Goal: Check status

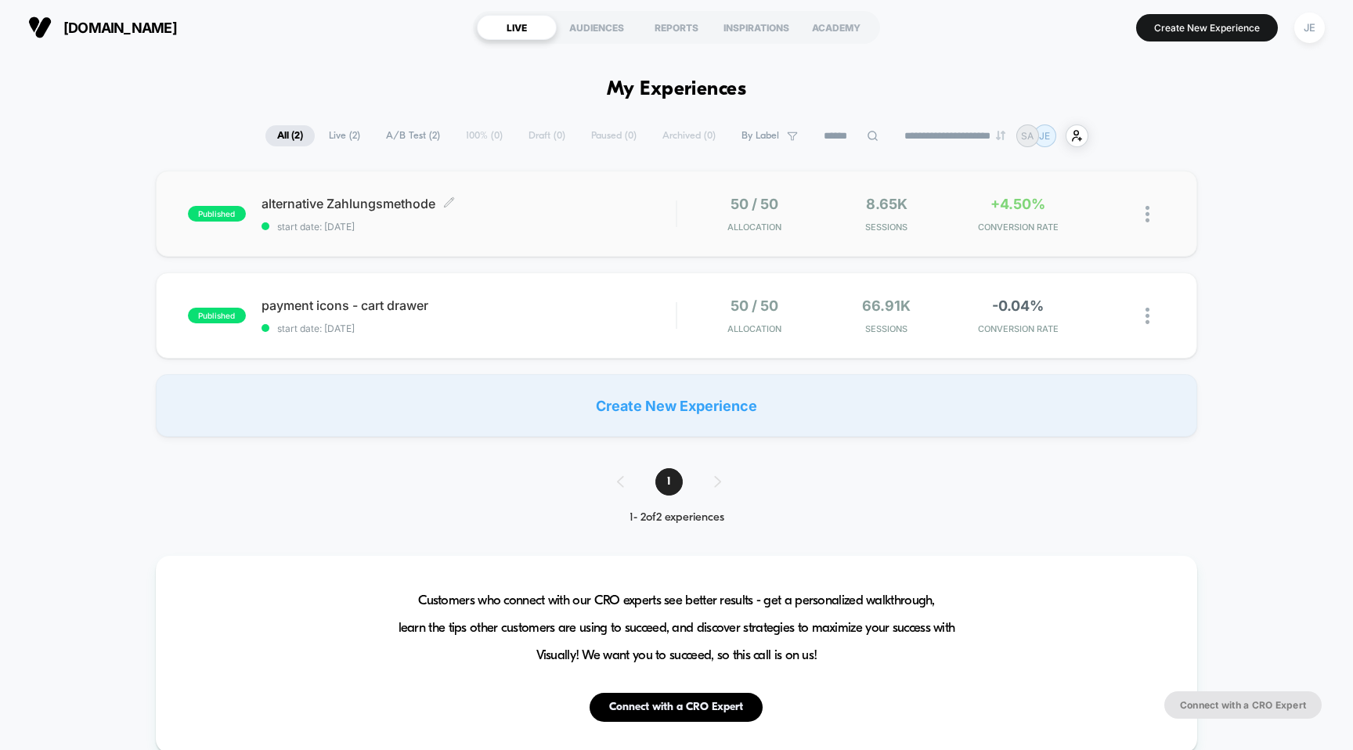
click at [543, 235] on div "published alternative Zahlungsmethode Click to edit experience details Click to…" at bounding box center [677, 214] width 1042 height 86
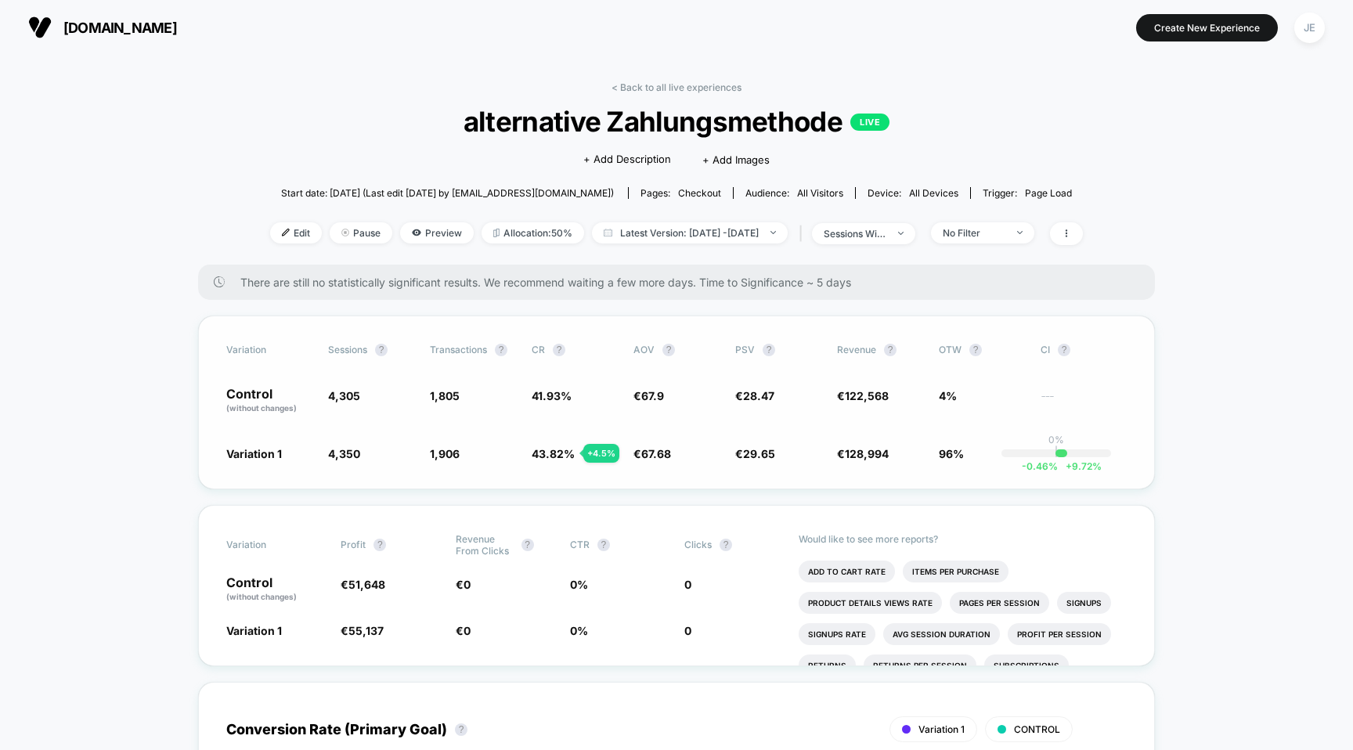
click at [351, 395] on span "4,305" at bounding box center [344, 395] width 32 height 13
click at [337, 398] on span "4,305" at bounding box center [344, 395] width 32 height 13
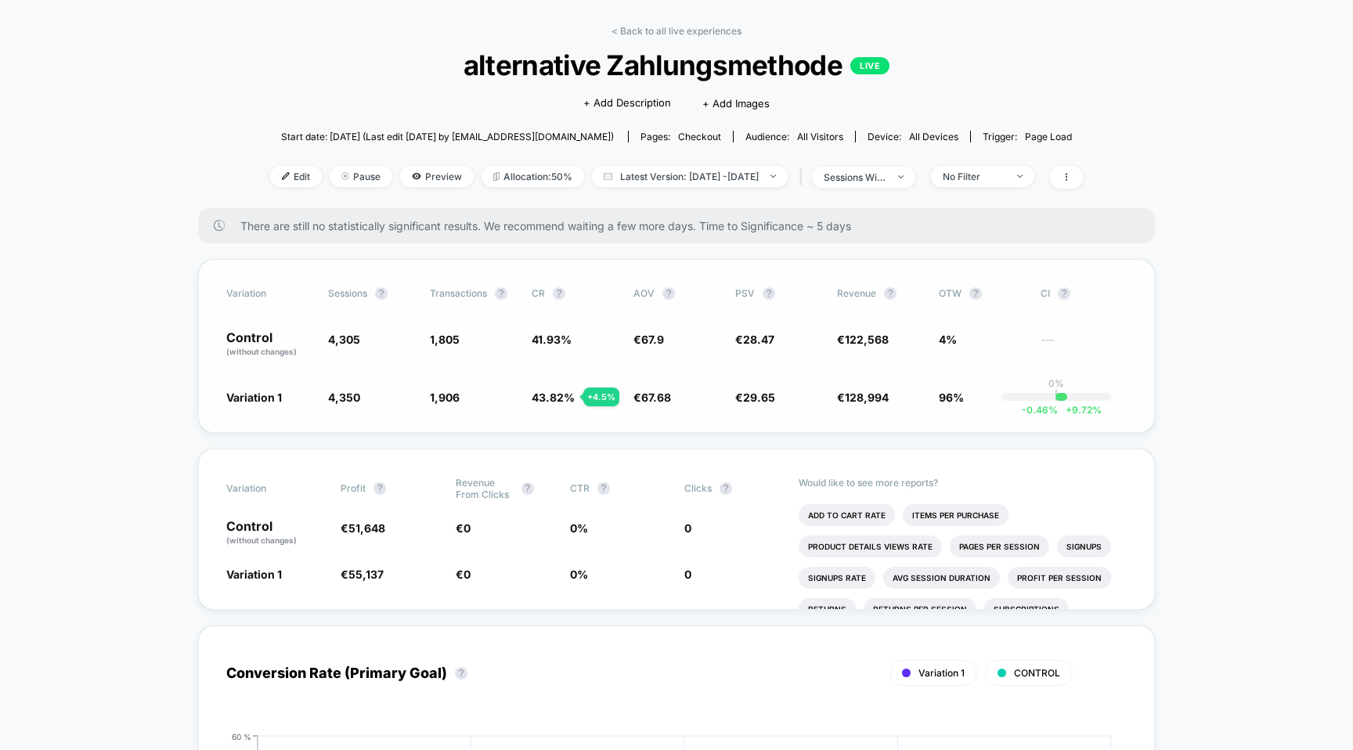
scroll to position [84, 0]
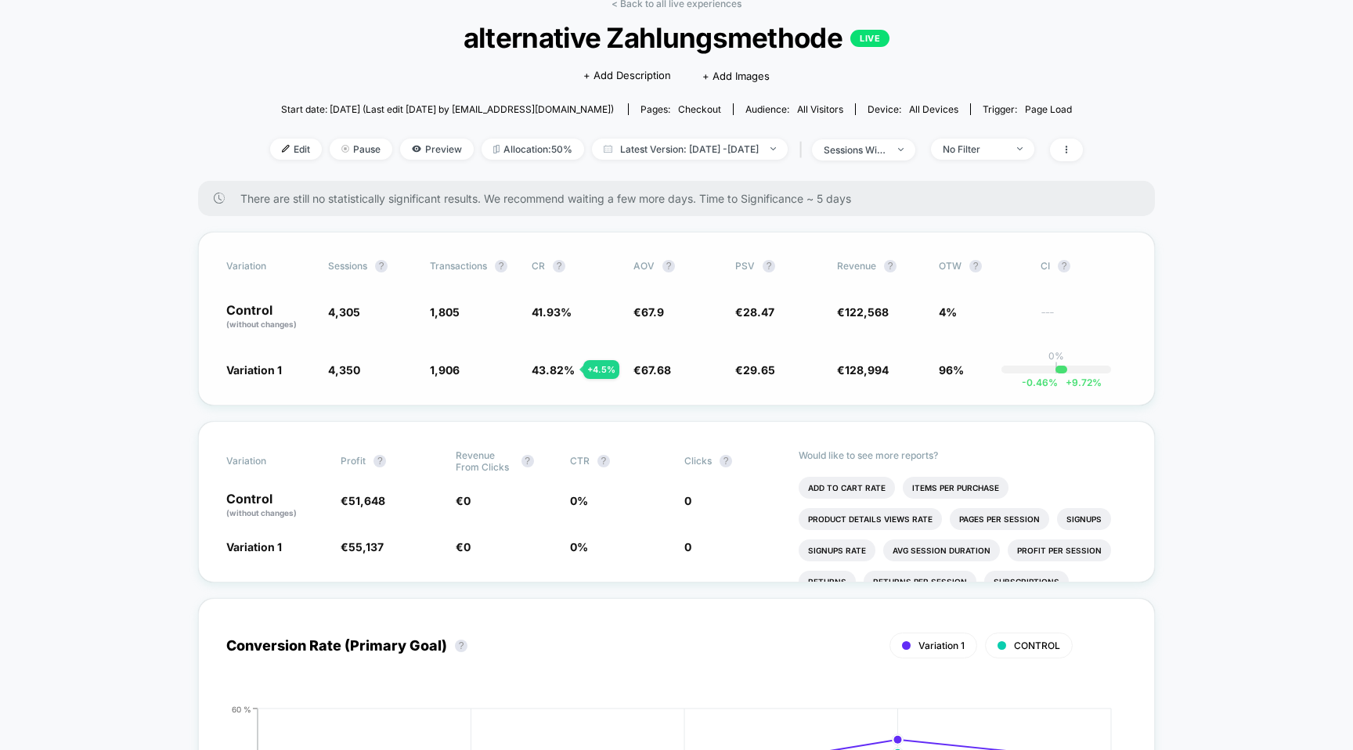
click at [341, 315] on span "4,305" at bounding box center [344, 311] width 32 height 13
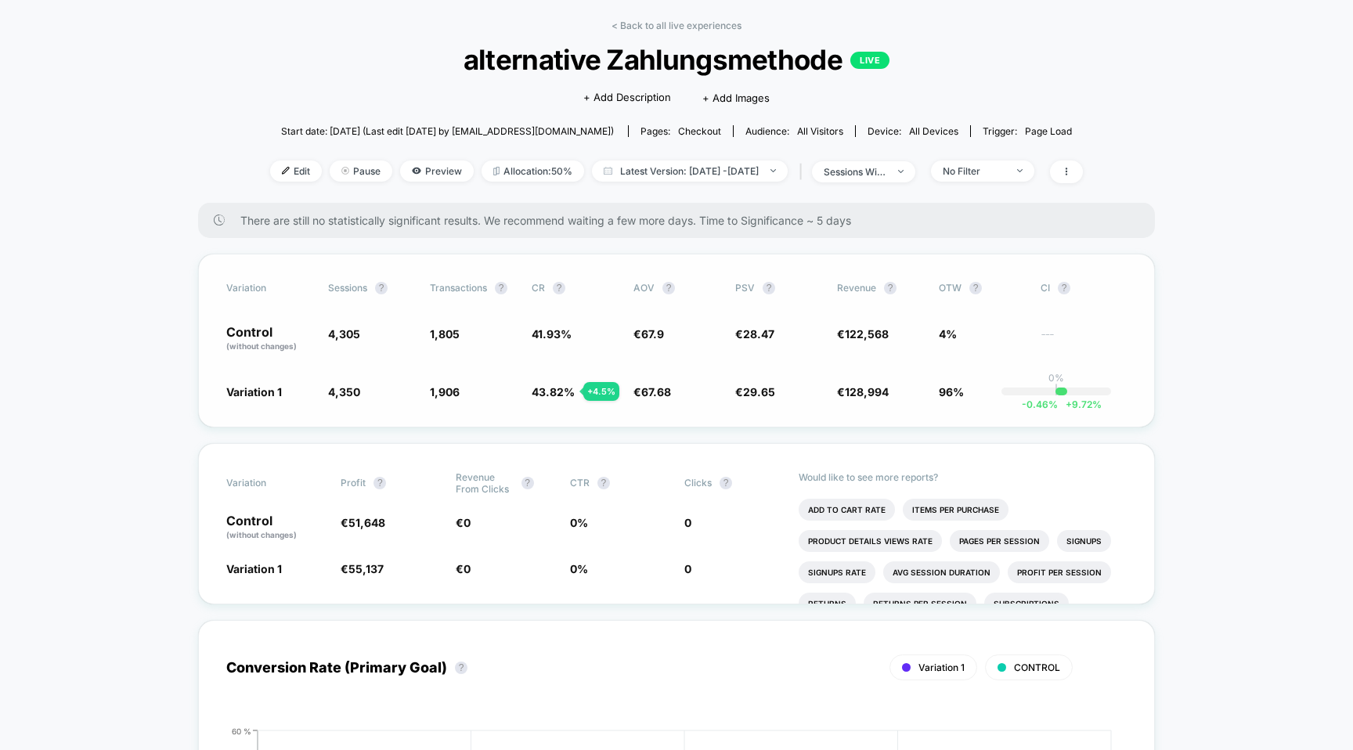
scroll to position [56, 0]
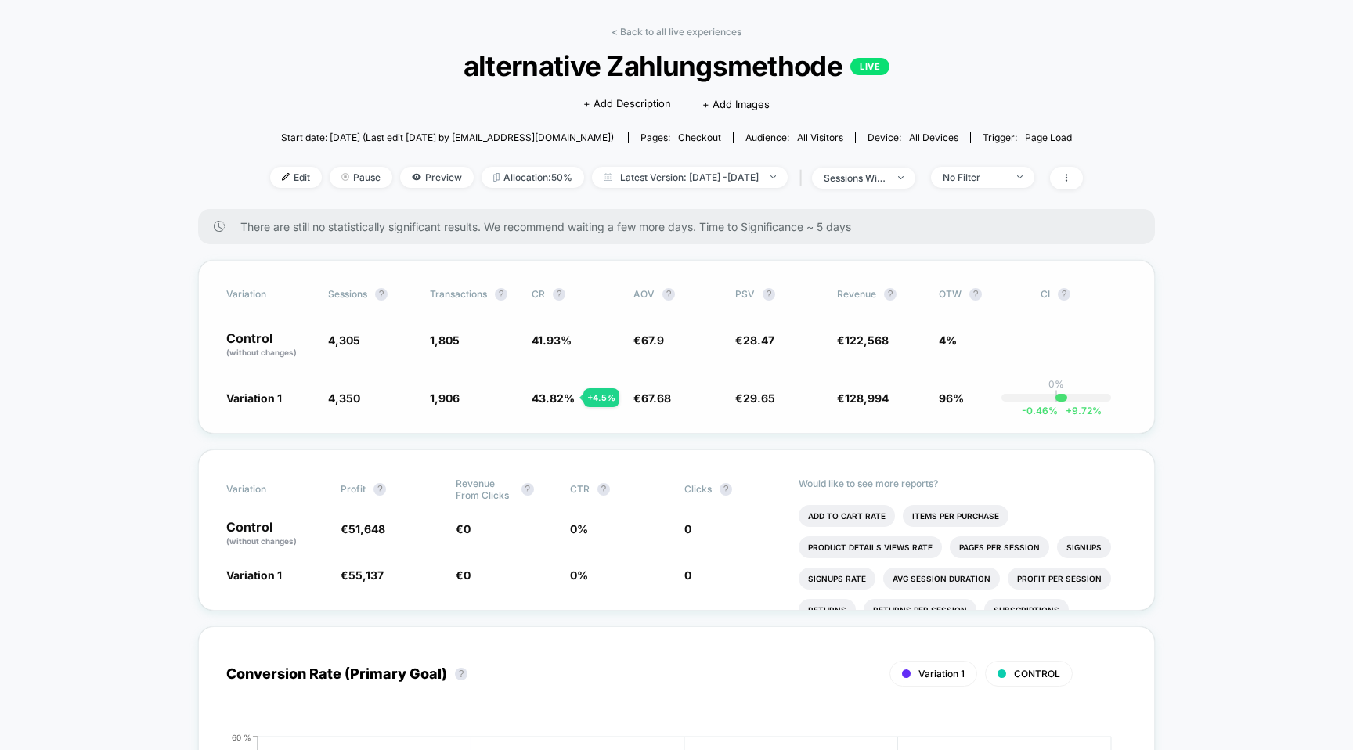
click at [449, 336] on span "1,805" at bounding box center [445, 340] width 30 height 13
click at [322, 400] on div "Variation 1 4,350 + 1 % 1,906 + 4.5 % 43.82 % + 4.5 % € 67.68 - 0.33 % € 29.65 …" at bounding box center [676, 398] width 900 height 16
click at [454, 396] on span "1,906" at bounding box center [445, 397] width 30 height 13
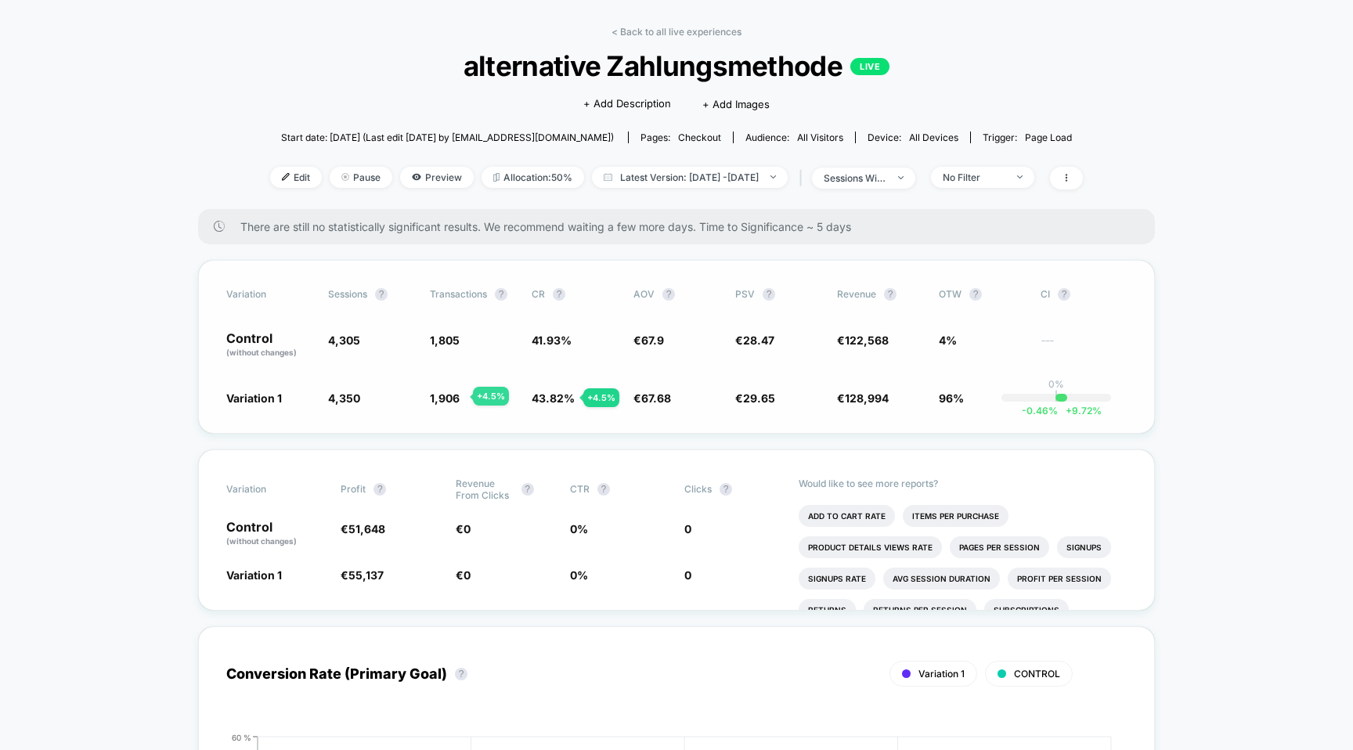
click at [454, 396] on span "1,906" at bounding box center [445, 397] width 30 height 13
